Goal: Task Accomplishment & Management: Manage account settings

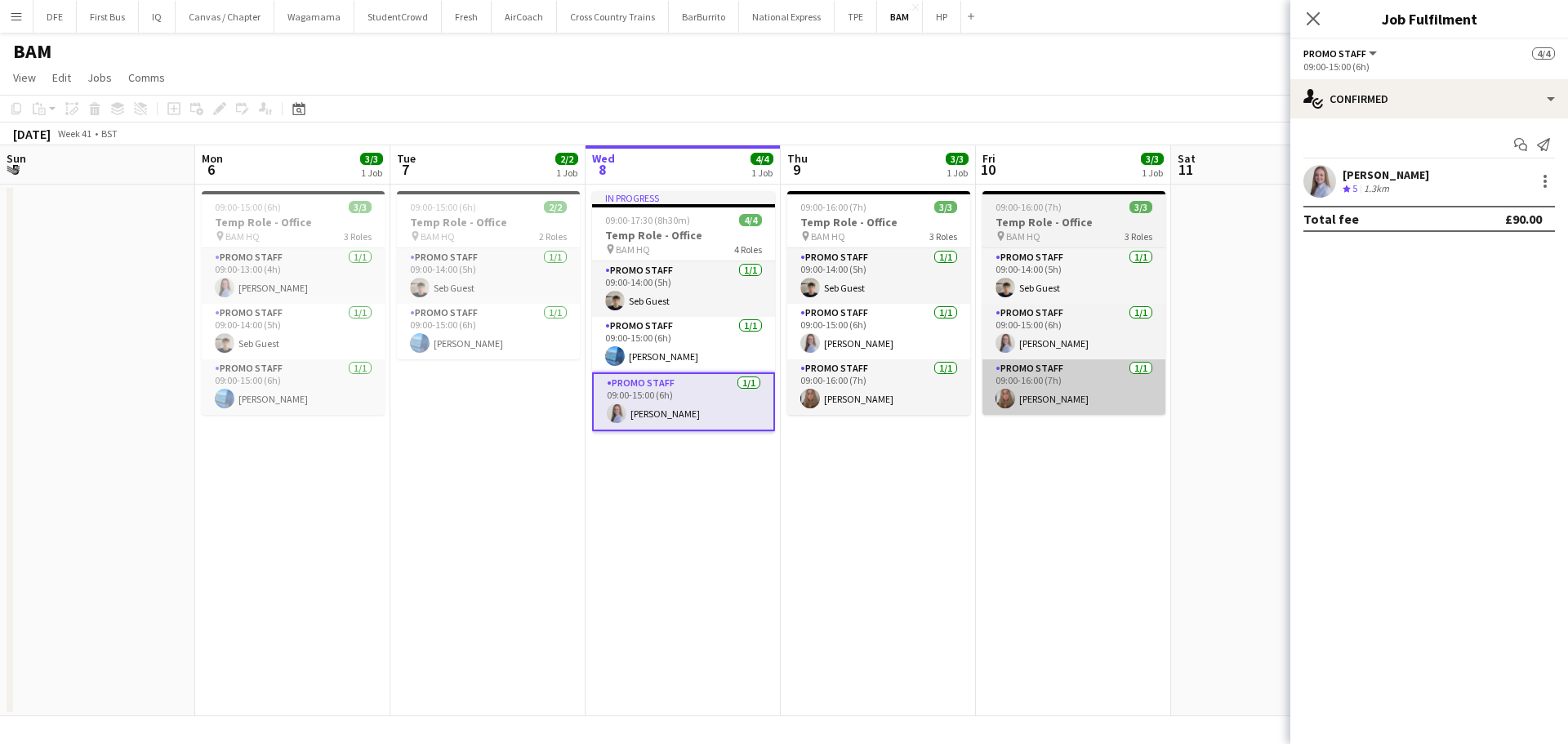
scroll to position [37, 0]
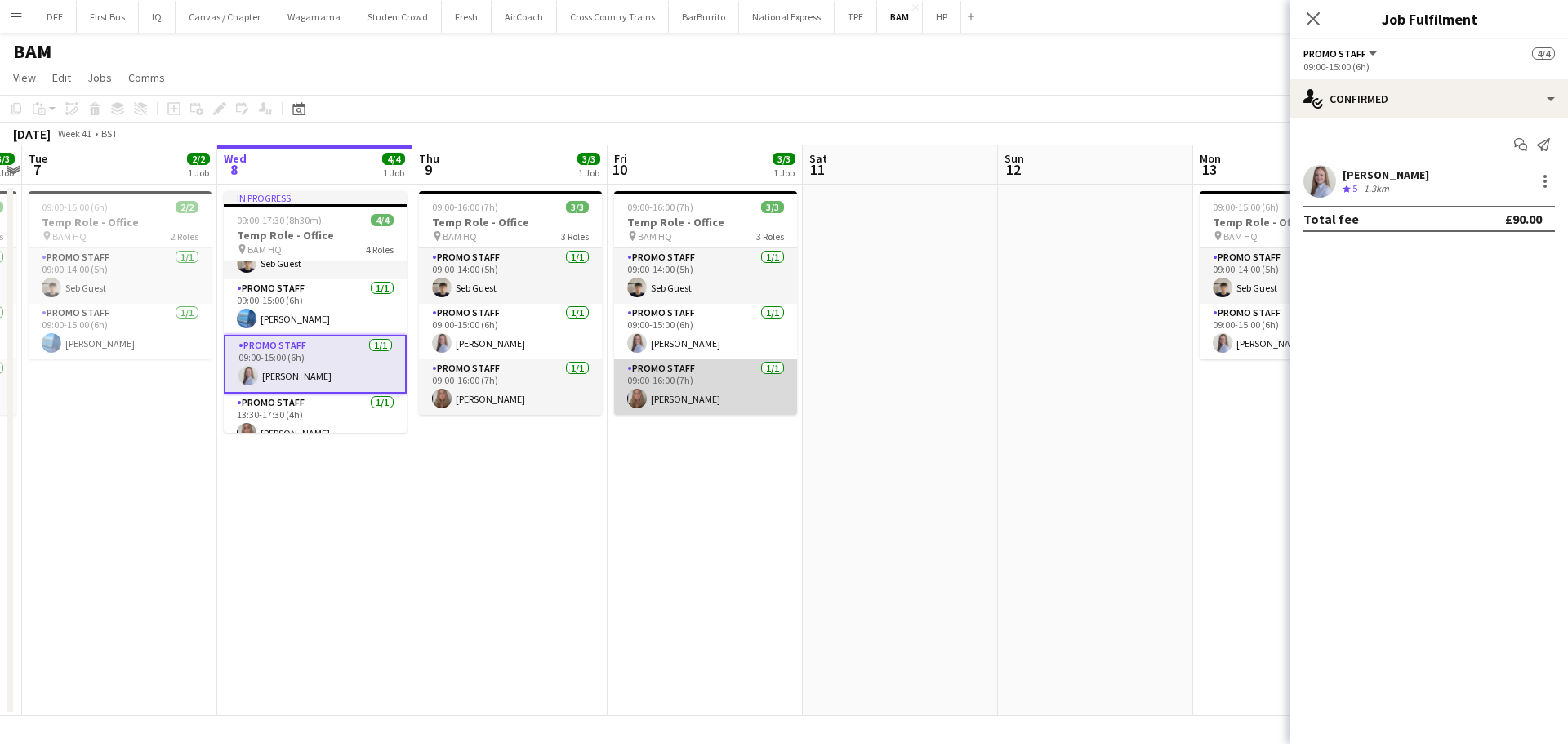
click at [664, 390] on app-card-role "Promo Staff [DATE] 09:00-16:00 (7h) [PERSON_NAME]" at bounding box center [705, 387] width 183 height 56
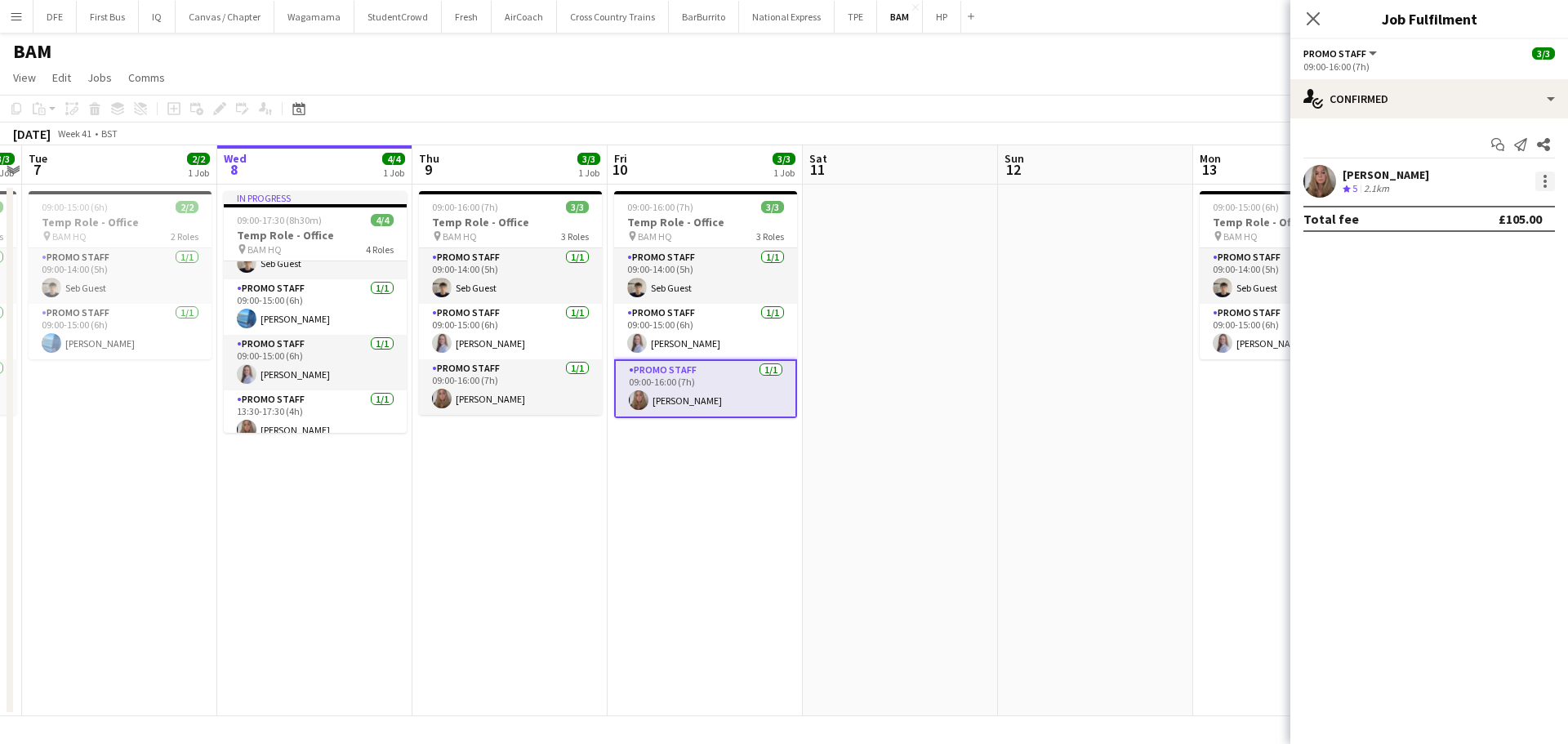
click at [1547, 178] on div at bounding box center [1545, 181] width 20 height 20
click at [1492, 367] on span "Remove" at bounding box center [1491, 368] width 101 height 15
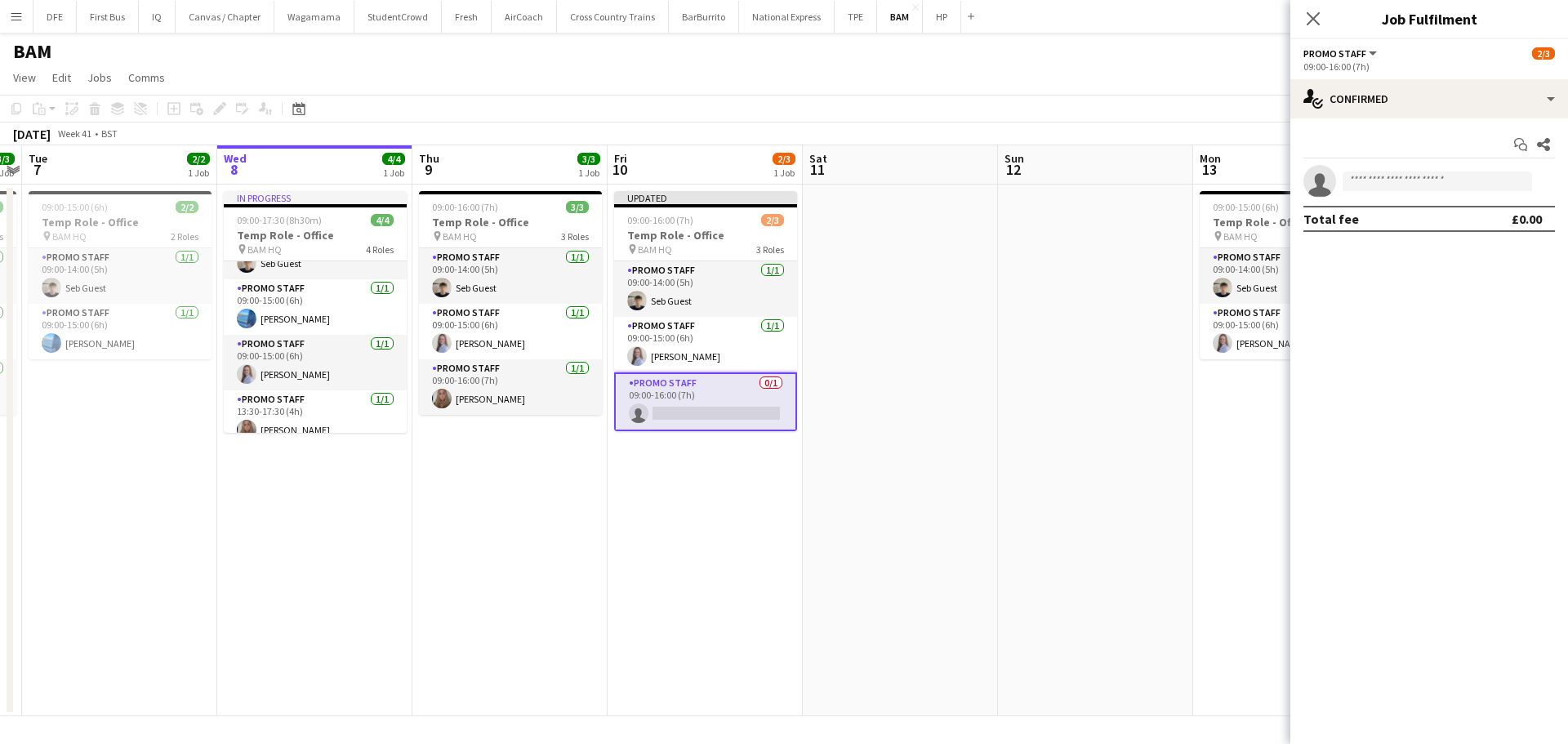
click at [744, 397] on app-card-role "Promo Staff 0/1 09:00-16:00 (7h) single-neutral-actions" at bounding box center [705, 402] width 183 height 59
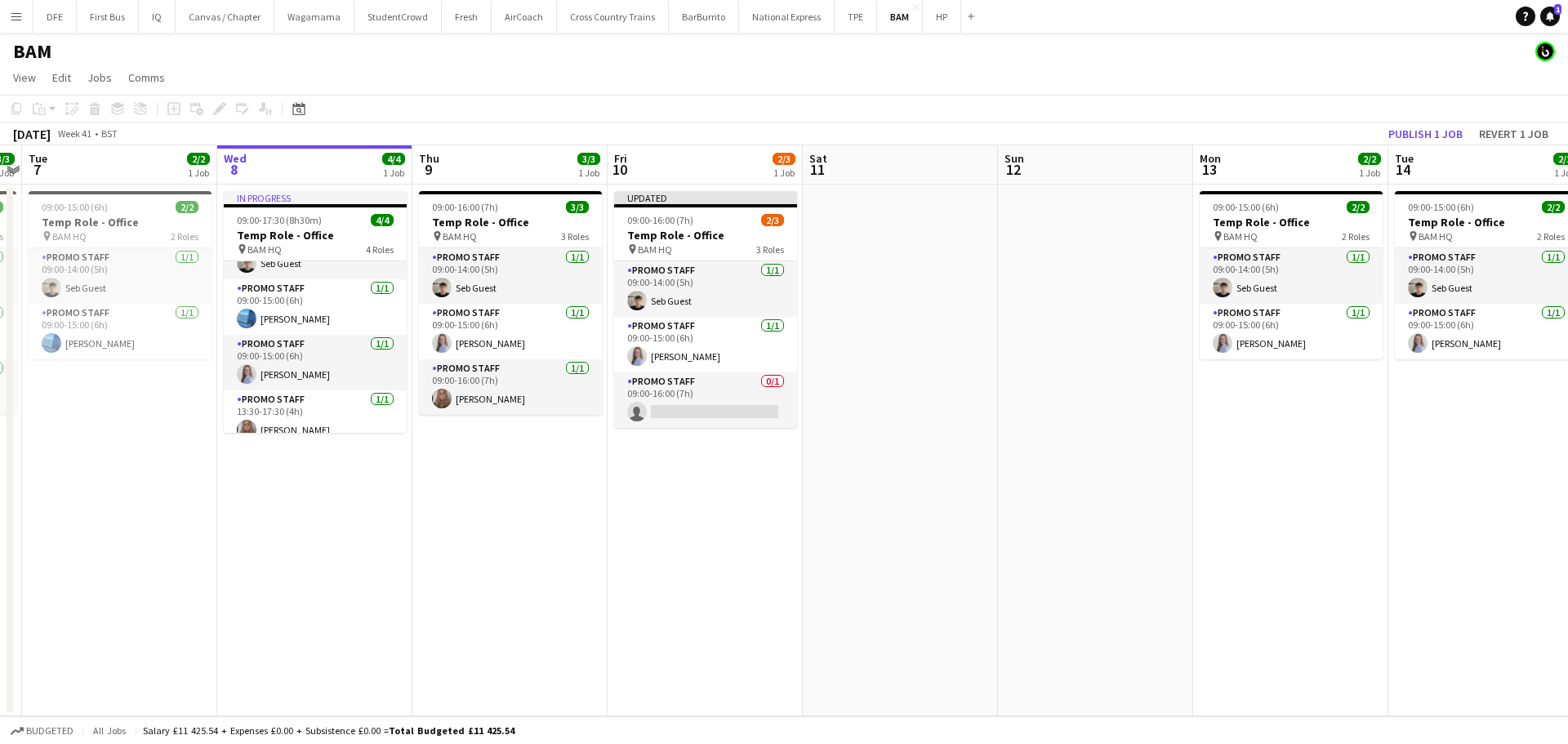
scroll to position [0, 366]
click at [603, 568] on app-date-cell "09:00-16:00 (7h) 3/3 Temp Role - Office pin BAM HQ 3 Roles Promo Staff [DATE] 0…" at bounding box center [512, 450] width 195 height 532
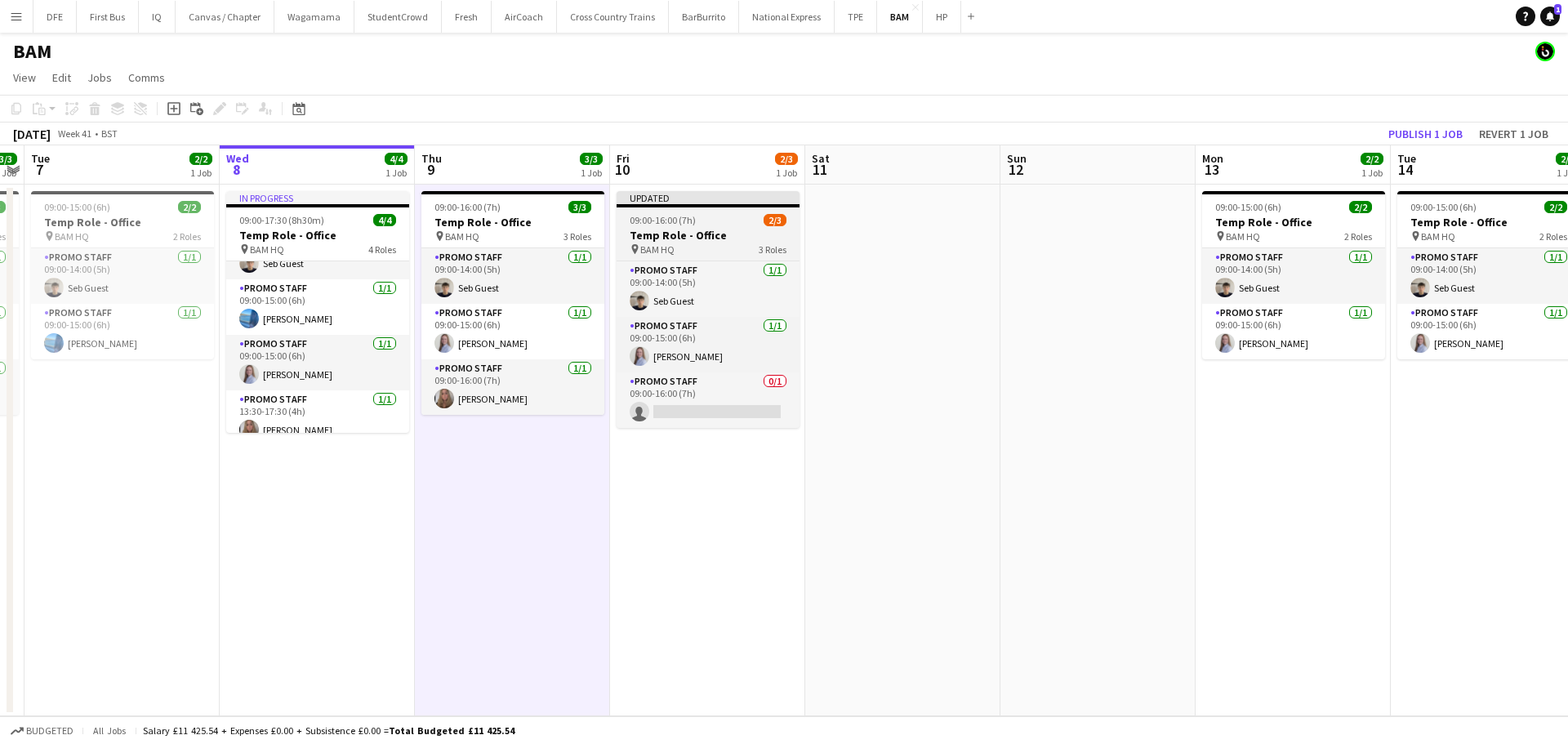
click at [674, 221] on span "09:00-16:00 (7h)" at bounding box center [663, 220] width 66 height 12
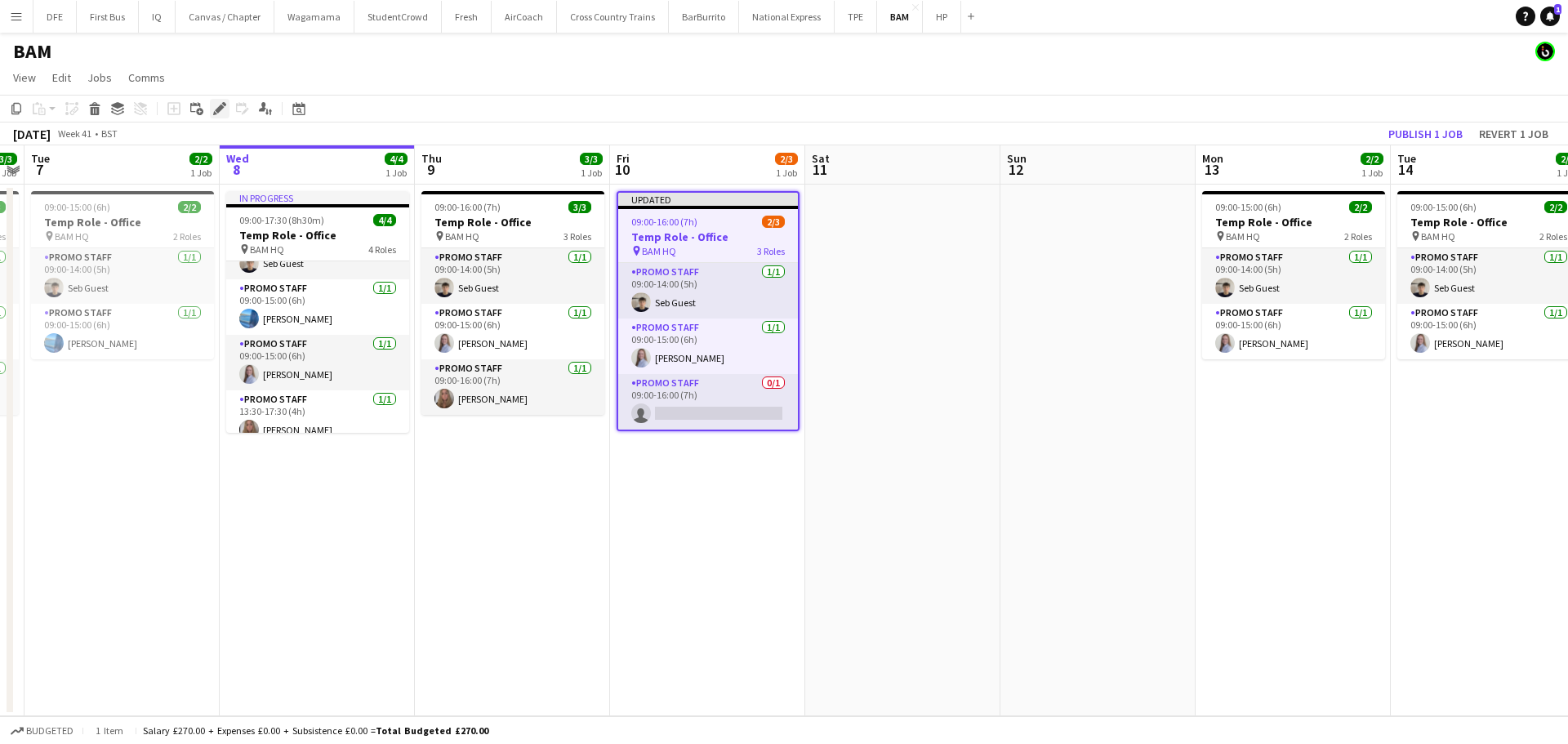
click at [219, 105] on icon "Edit" at bounding box center [219, 108] width 13 height 13
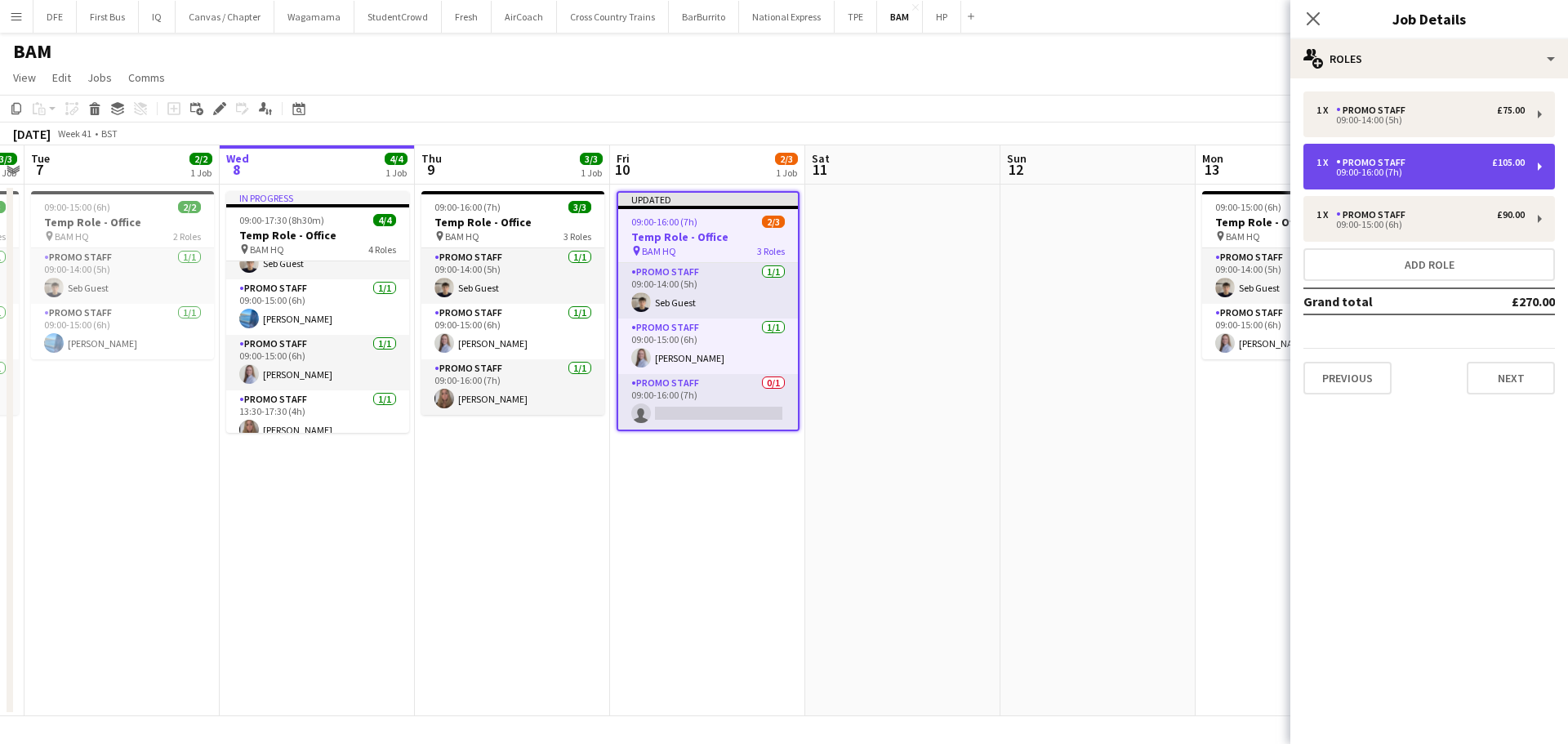
click at [1440, 170] on div "09:00-16:00 (7h)" at bounding box center [1419, 171] width 208 height 8
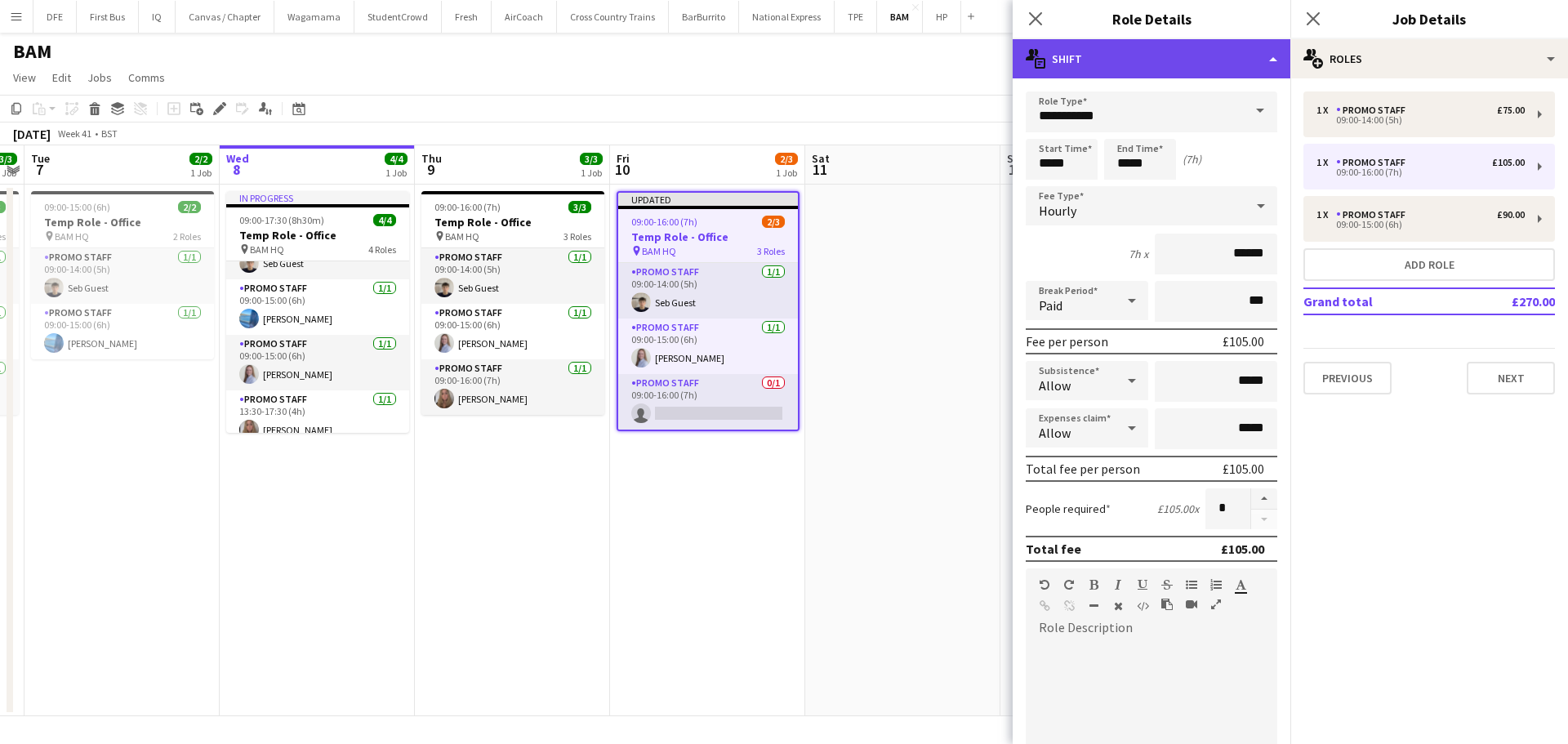
click at [1268, 57] on div "multiple-actions-text Shift" at bounding box center [1151, 58] width 277 height 39
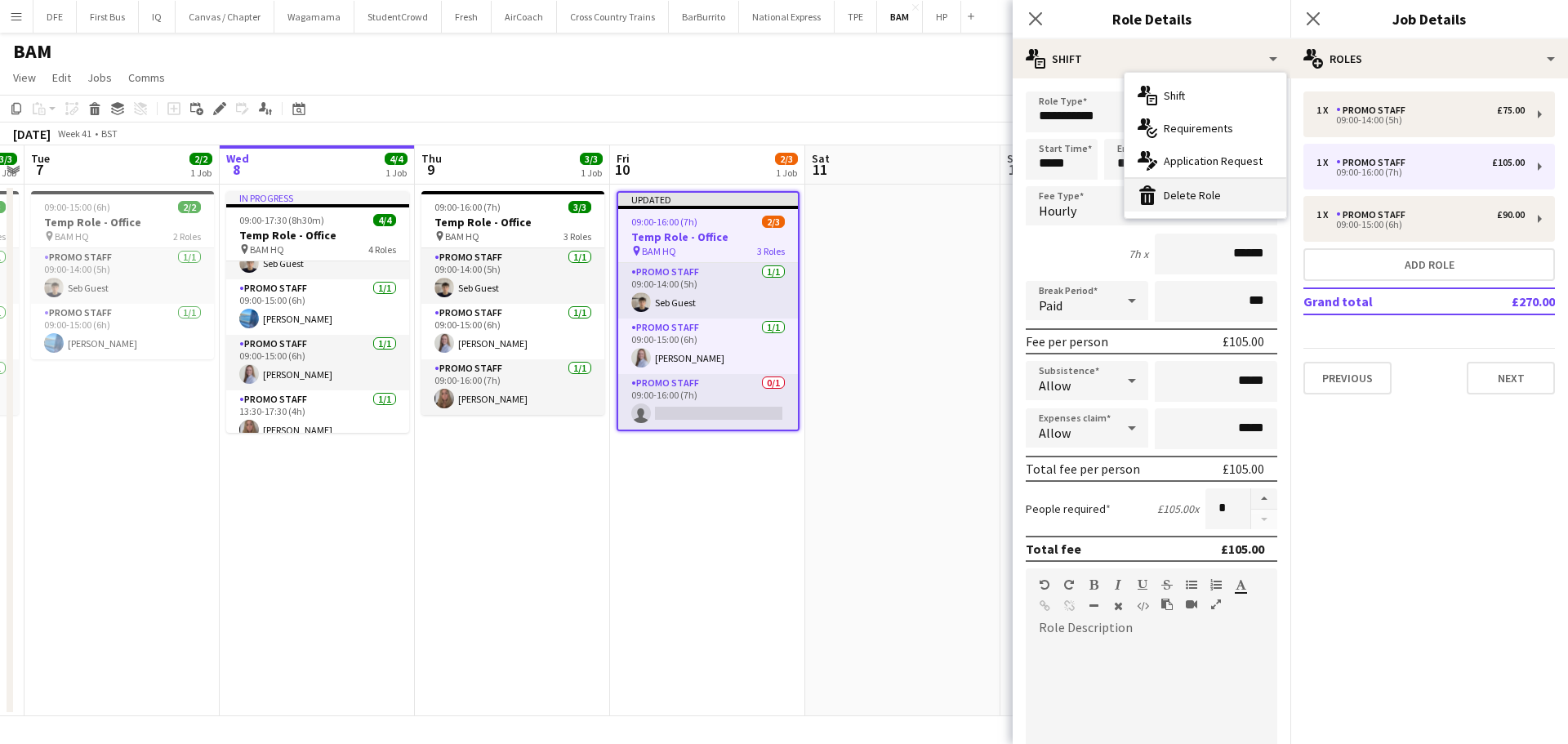
click at [1195, 194] on div "bin-2 Delete Role" at bounding box center [1205, 196] width 162 height 33
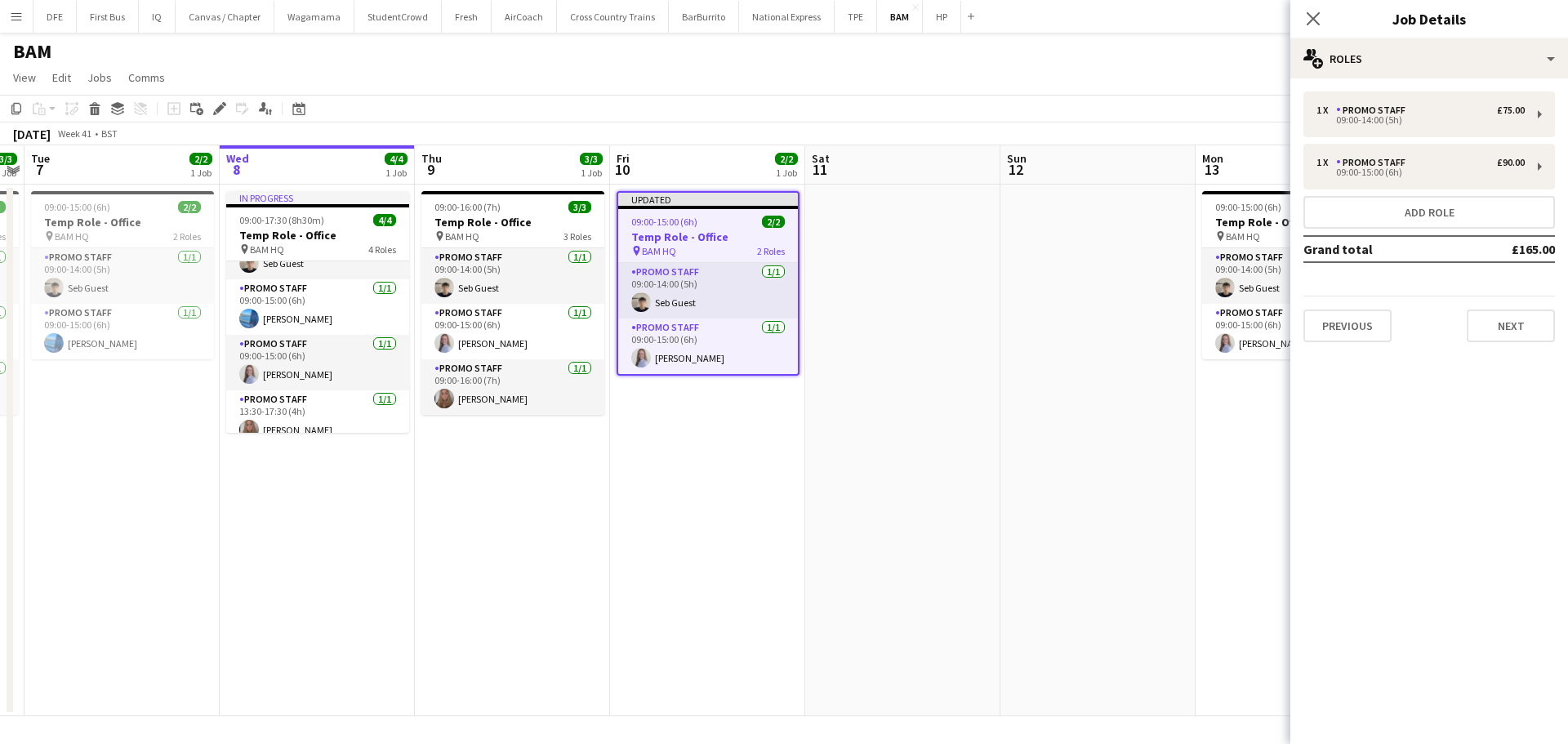
click at [911, 496] on app-date-cell at bounding box center [903, 450] width 195 height 532
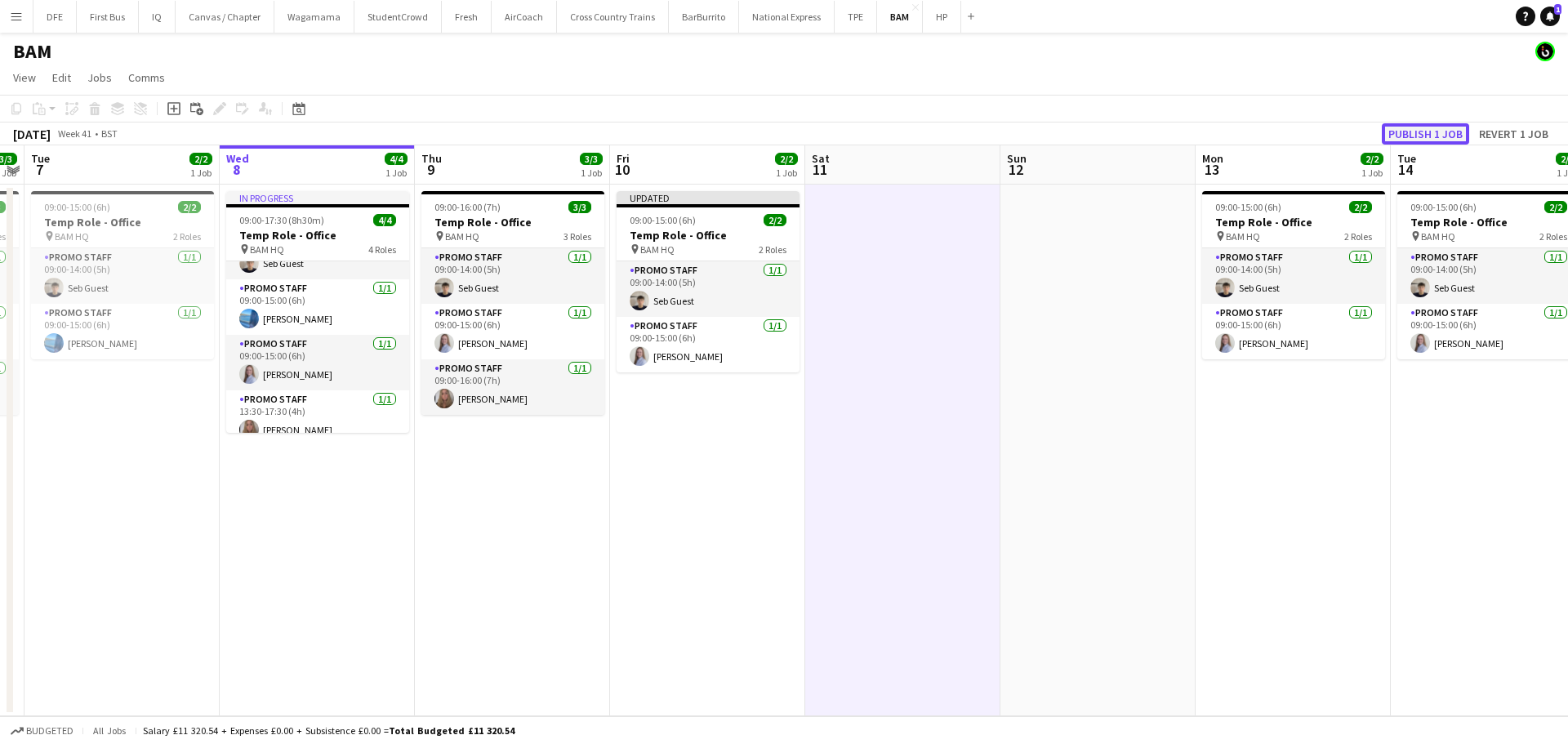
click at [1430, 134] on button "Publish 1 job" at bounding box center [1425, 134] width 87 height 21
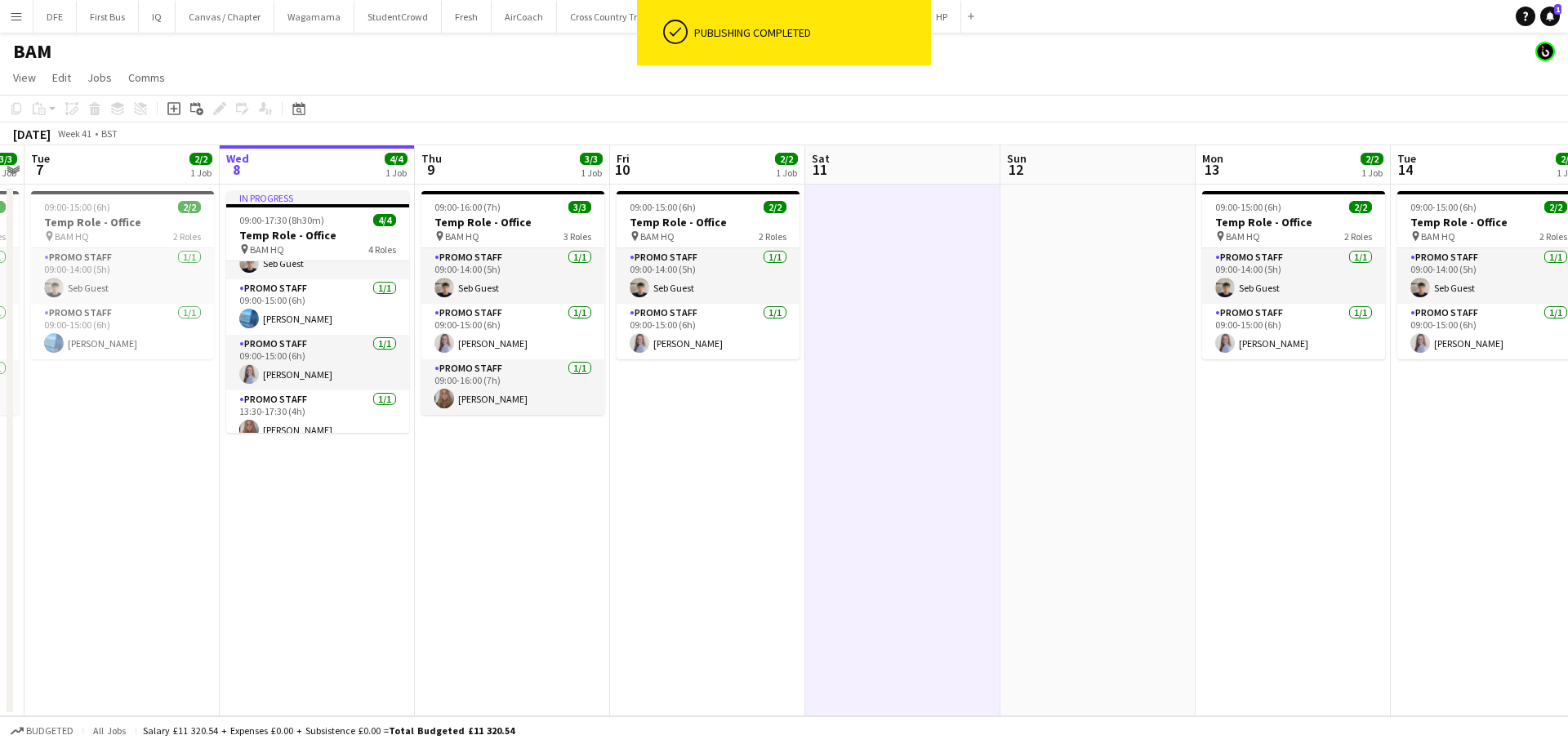
click at [754, 499] on app-date-cell "09:00-15:00 (6h) 2/2 Temp Role - Office pin BAM HQ 2 Roles Promo Staff [DATE] 0…" at bounding box center [707, 450] width 195 height 532
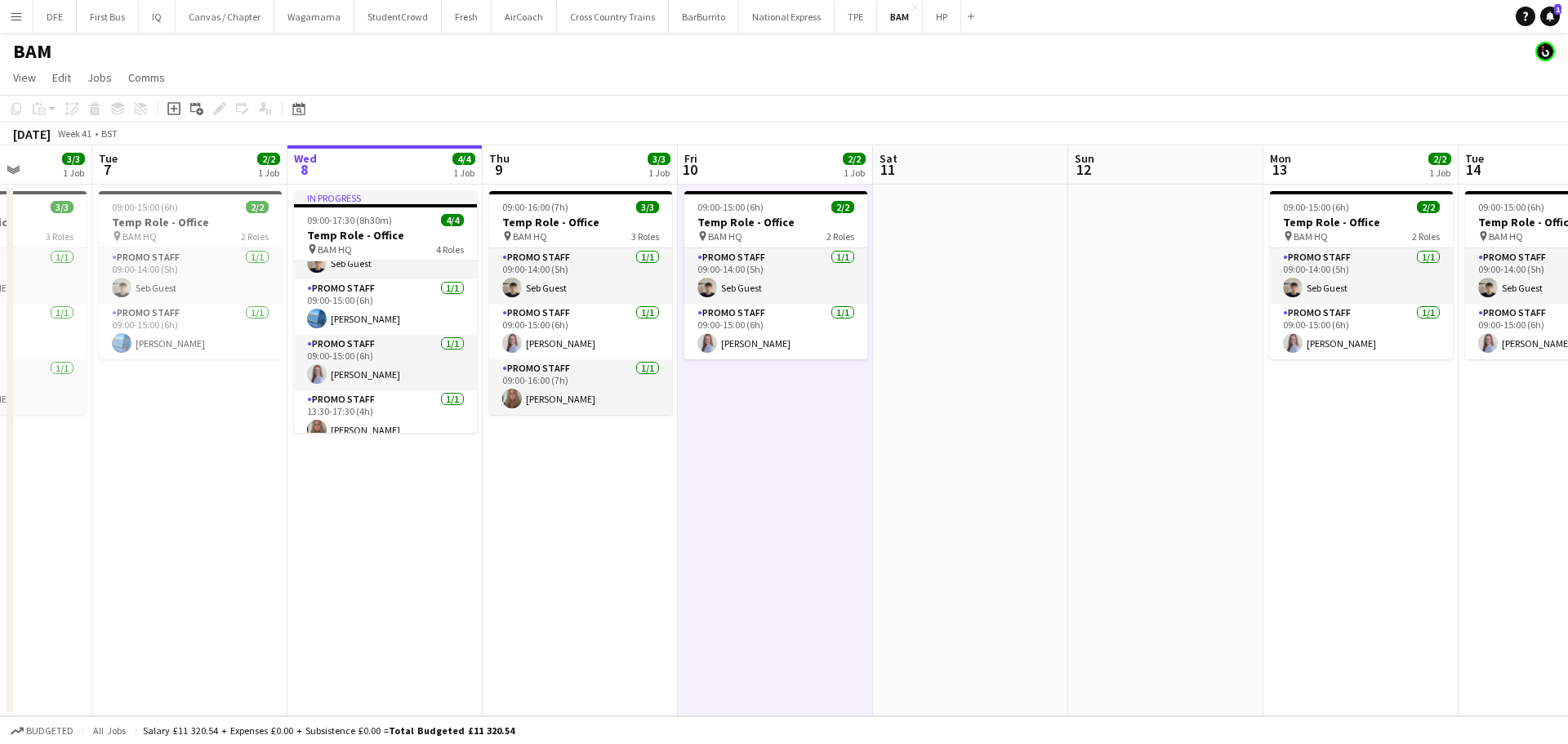
scroll to position [0, 491]
drag, startPoint x: 1293, startPoint y: 504, endPoint x: 1363, endPoint y: 505, distance: 70.0
click at [1363, 505] on app-calendar-viewport "Sat 4 Sun 5 Mon 6 3/3 1 Job Tue 7 2/2 1 Job Wed 8 4/4 1 Job Thu 9 3/3 1 Job Fri…" at bounding box center [784, 431] width 1568 height 571
